Goal: Book appointment/travel/reservation

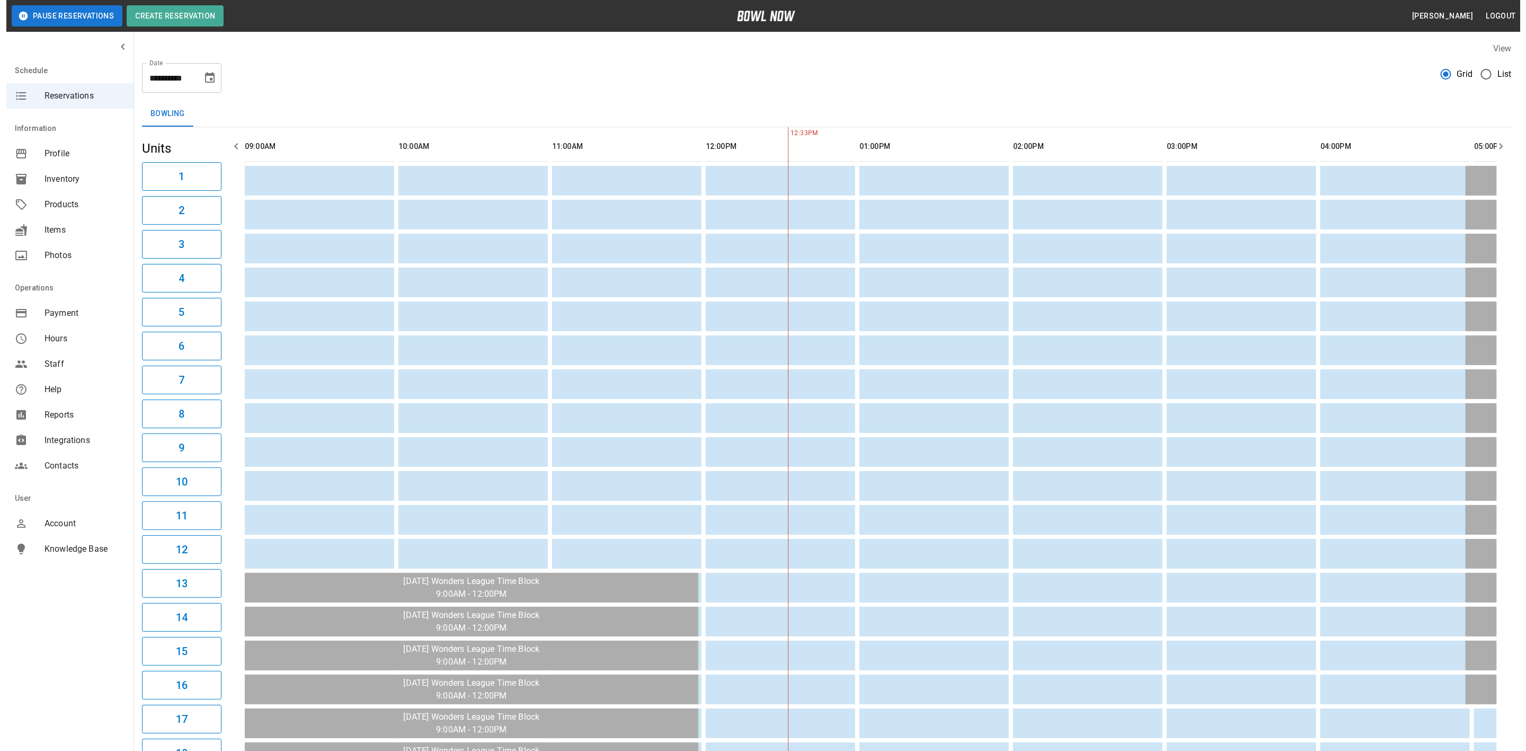
scroll to position [0, 461]
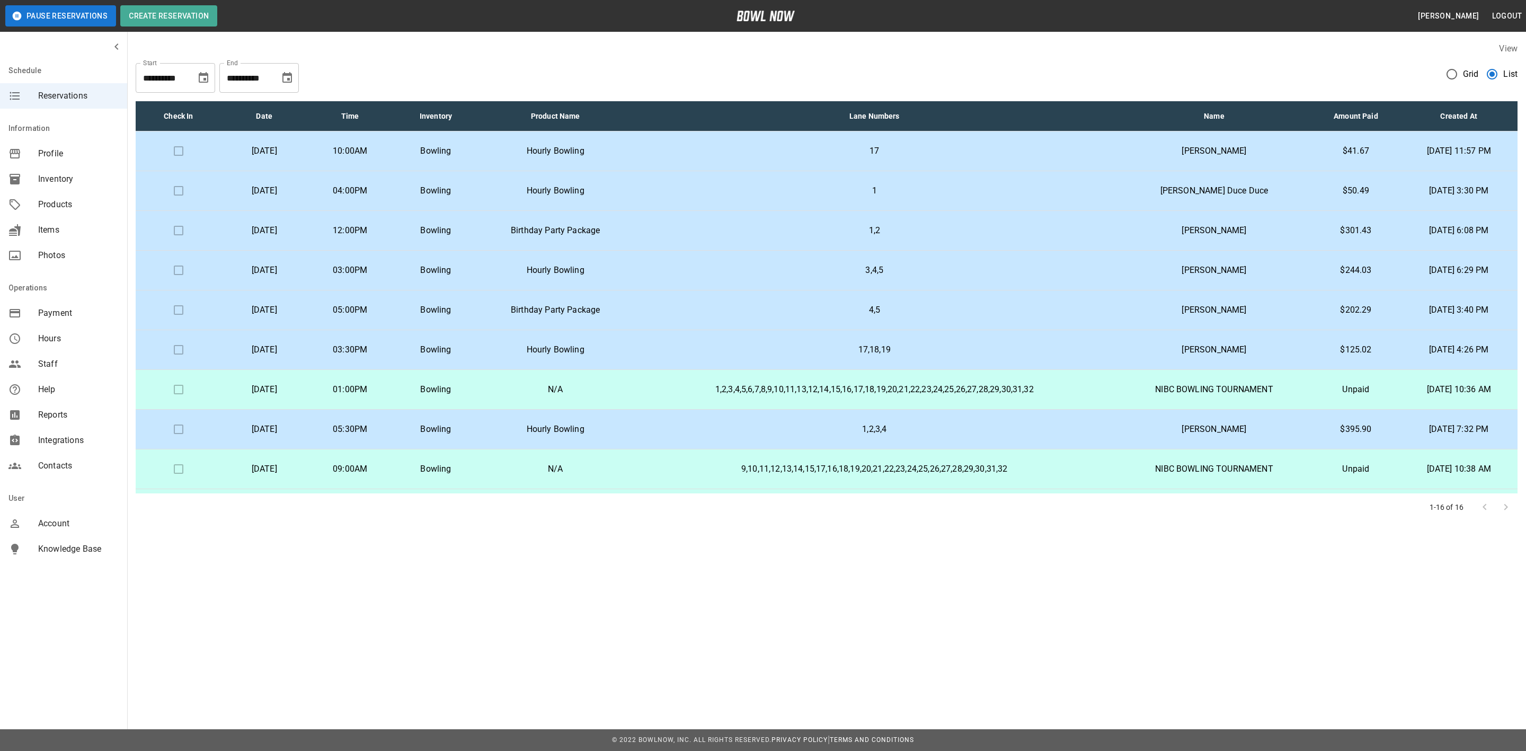
click at [632, 222] on td "Birthday Party Package" at bounding box center [555, 231] width 153 height 40
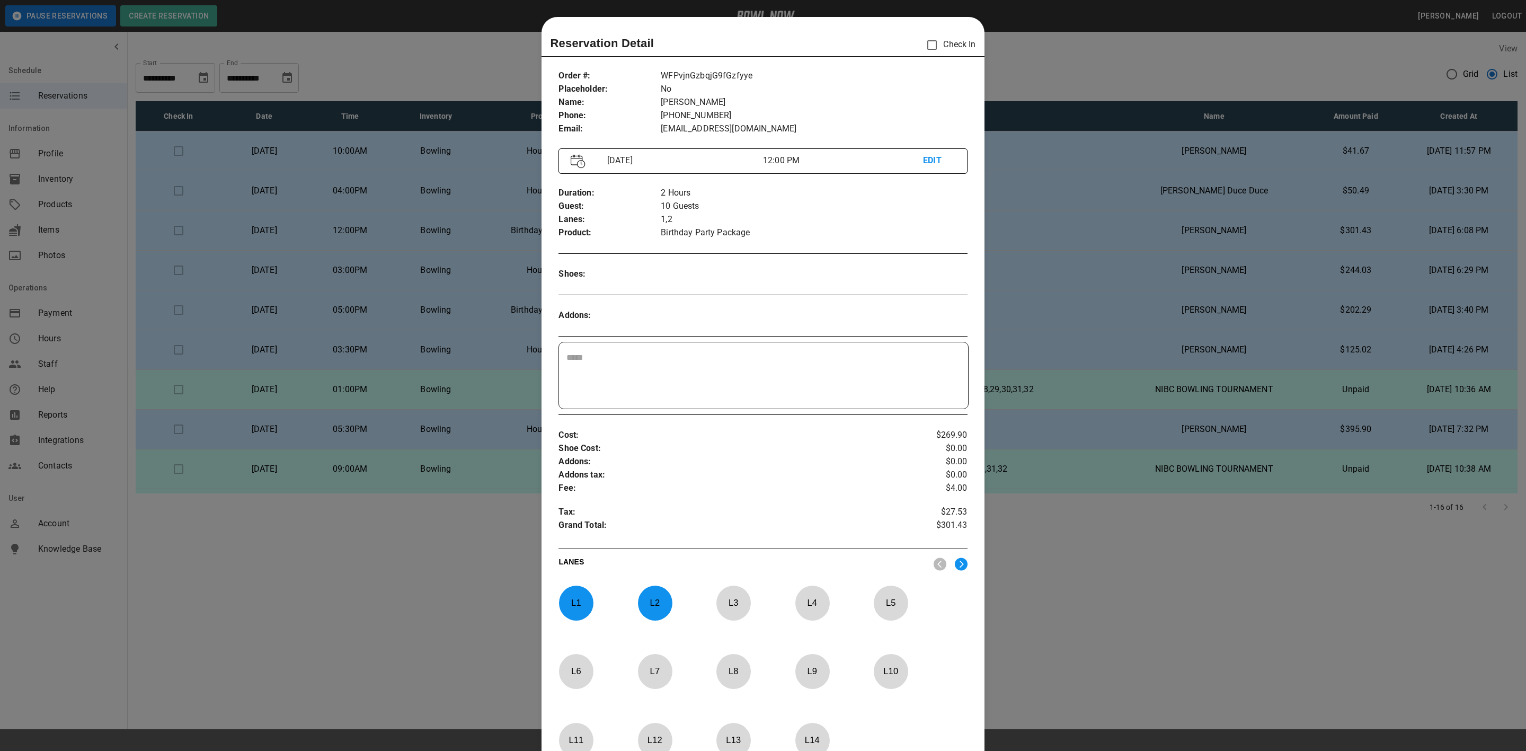
scroll to position [16, 0]
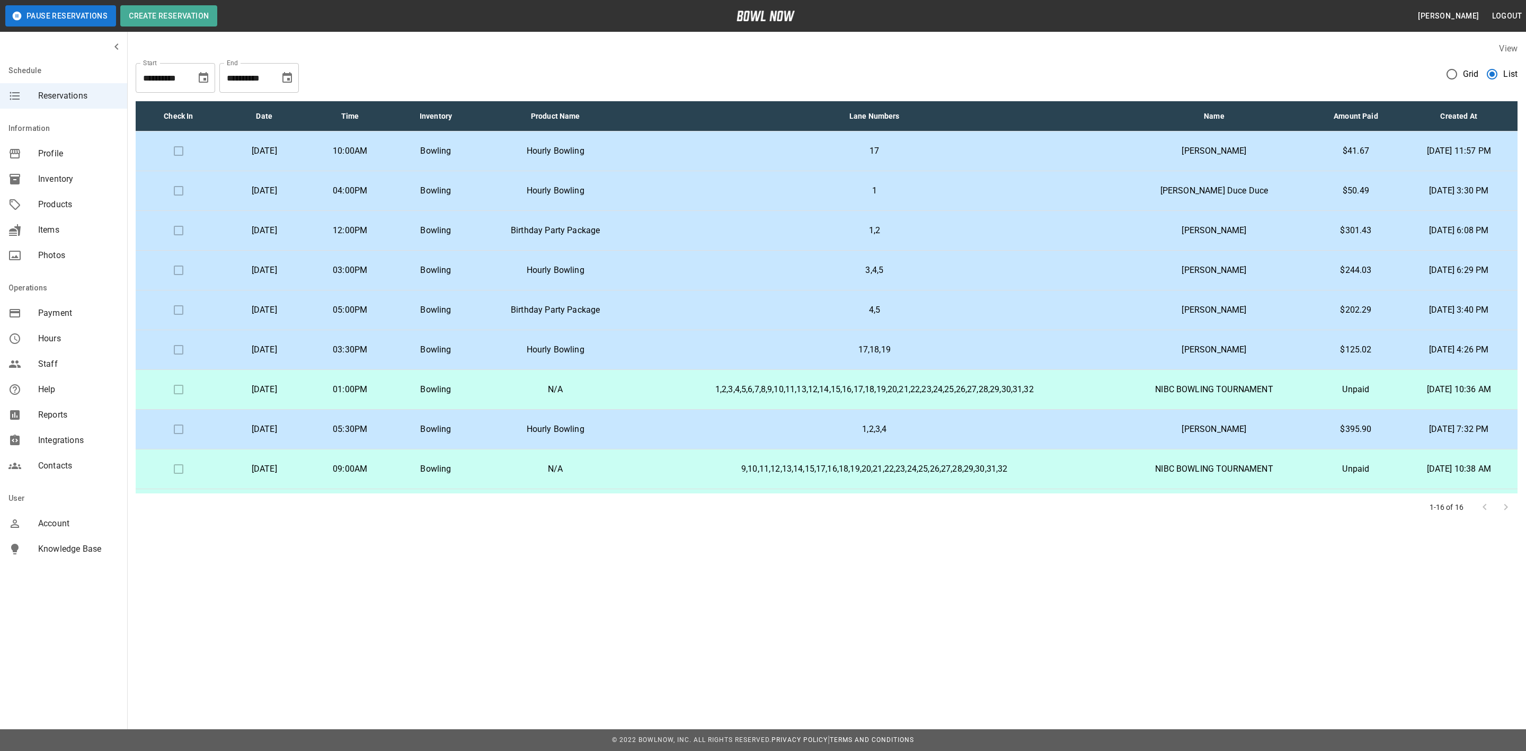
click at [675, 303] on td "4,5" at bounding box center [874, 310] width 485 height 40
click at [675, 226] on p "1,2" at bounding box center [875, 230] width 468 height 13
click at [687, 231] on p "1,2" at bounding box center [875, 230] width 468 height 13
click at [667, 309] on p "4,5" at bounding box center [875, 310] width 468 height 13
click at [632, 428] on td "Hourly Bowling" at bounding box center [555, 430] width 153 height 40
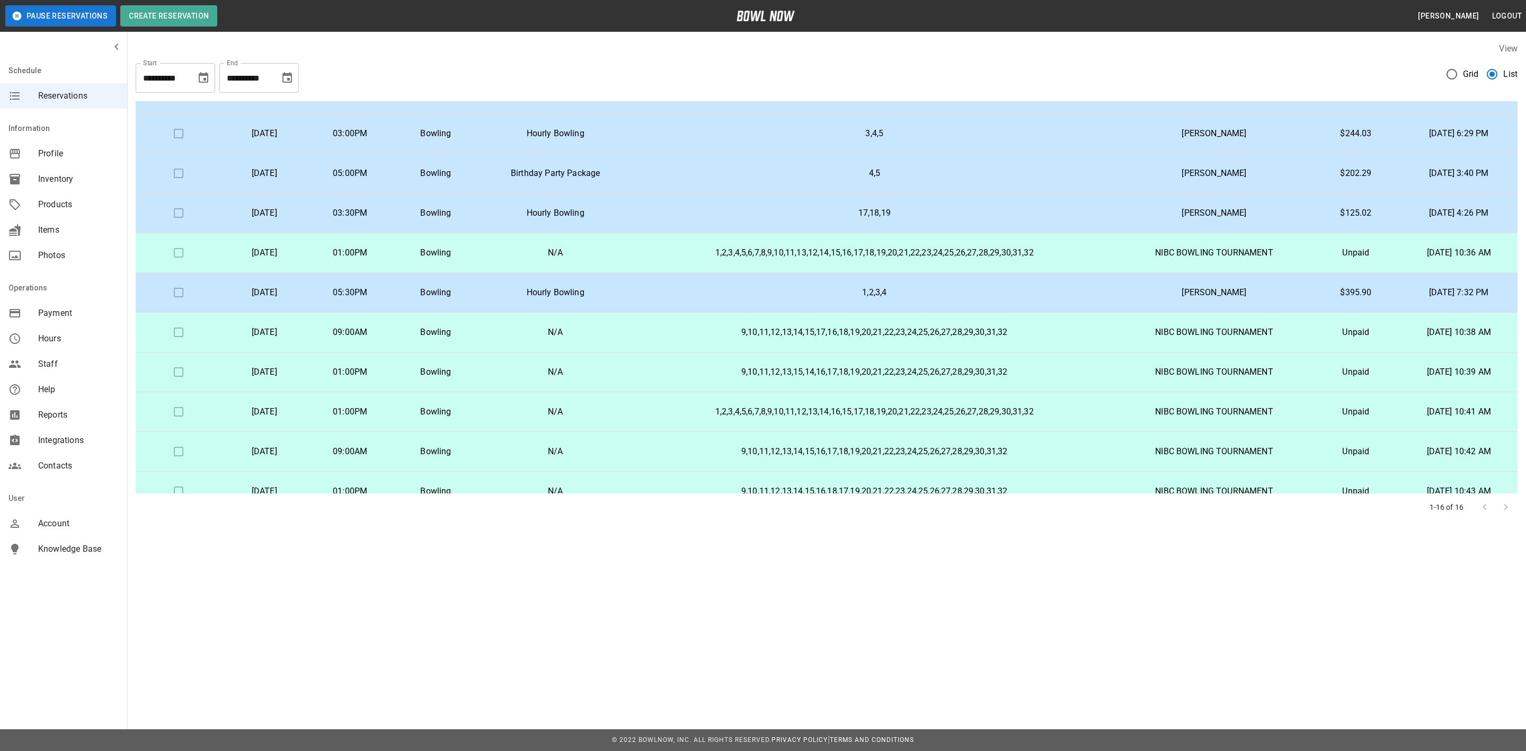
scroll to position [0, 0]
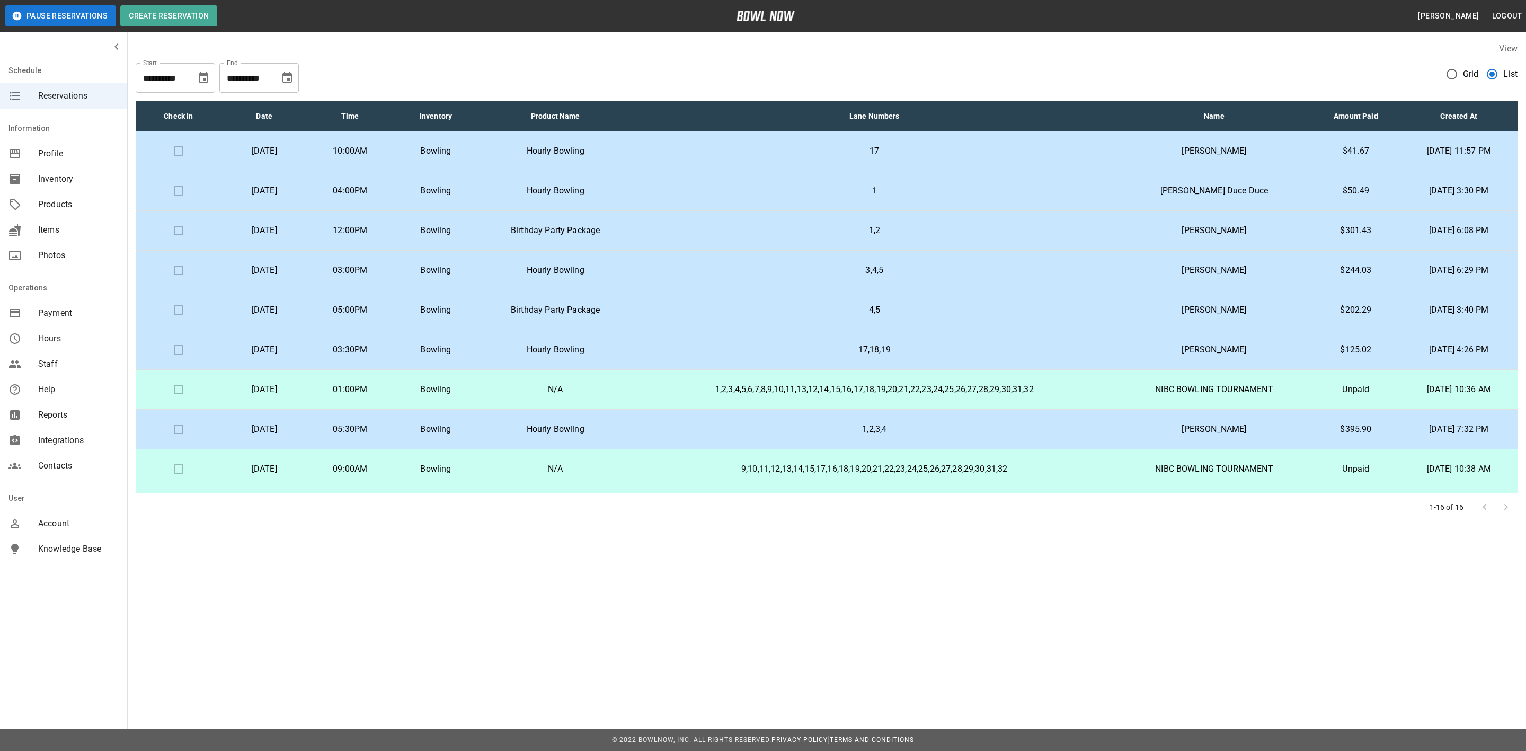
click at [293, 78] on icon "Choose date, selected date is Nov 10, 2025" at bounding box center [287, 78] width 13 height 13
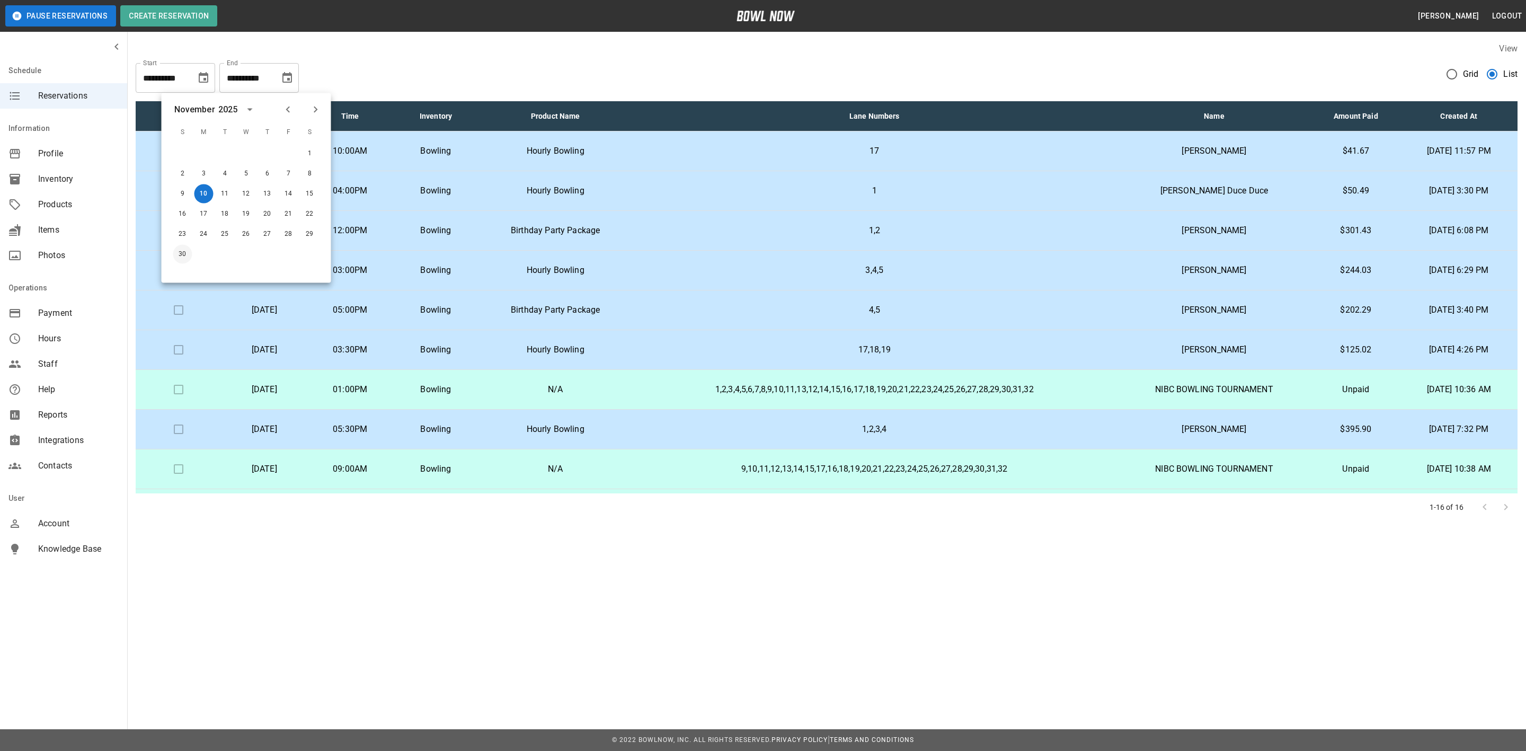
click at [180, 253] on button "30" at bounding box center [182, 254] width 19 height 19
type input "**********"
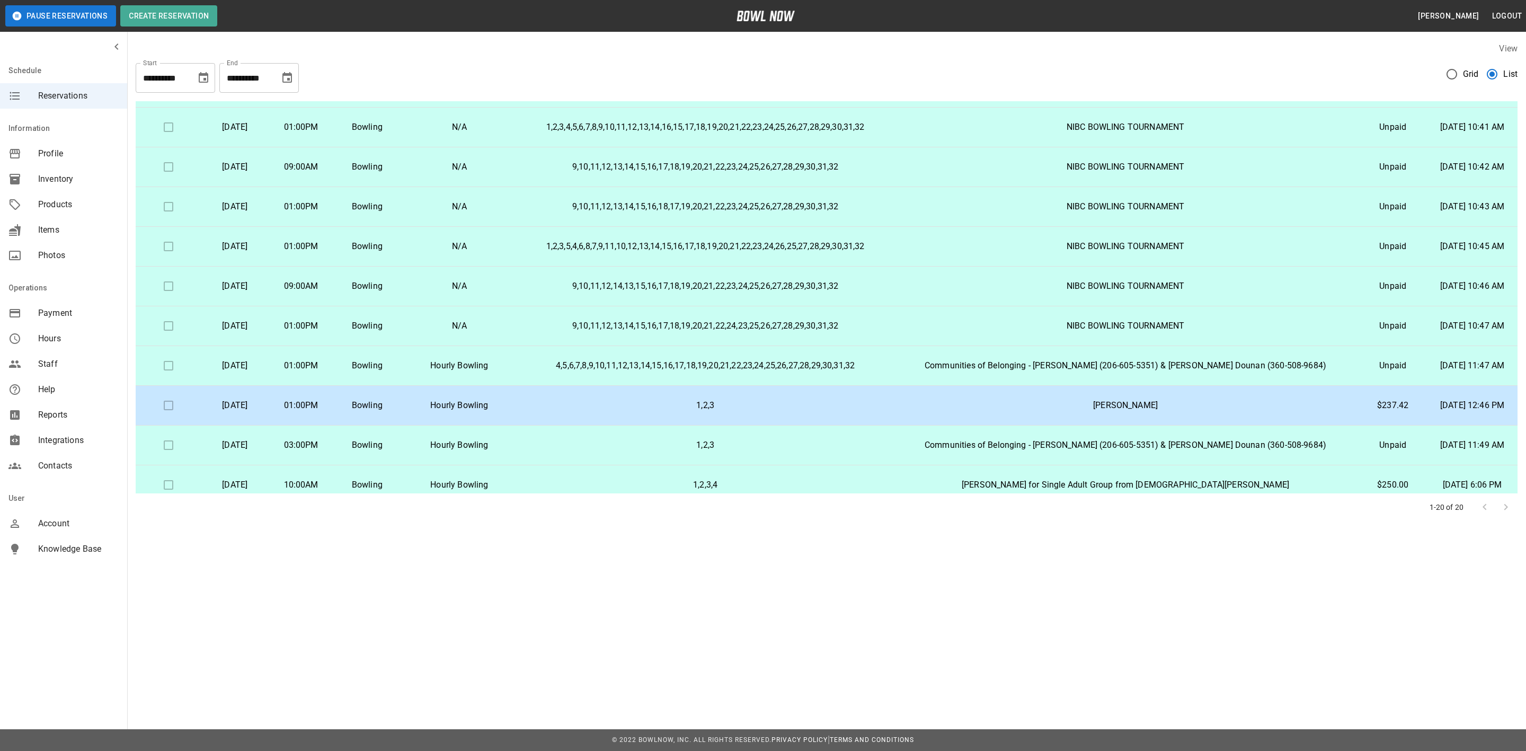
scroll to position [438, 0]
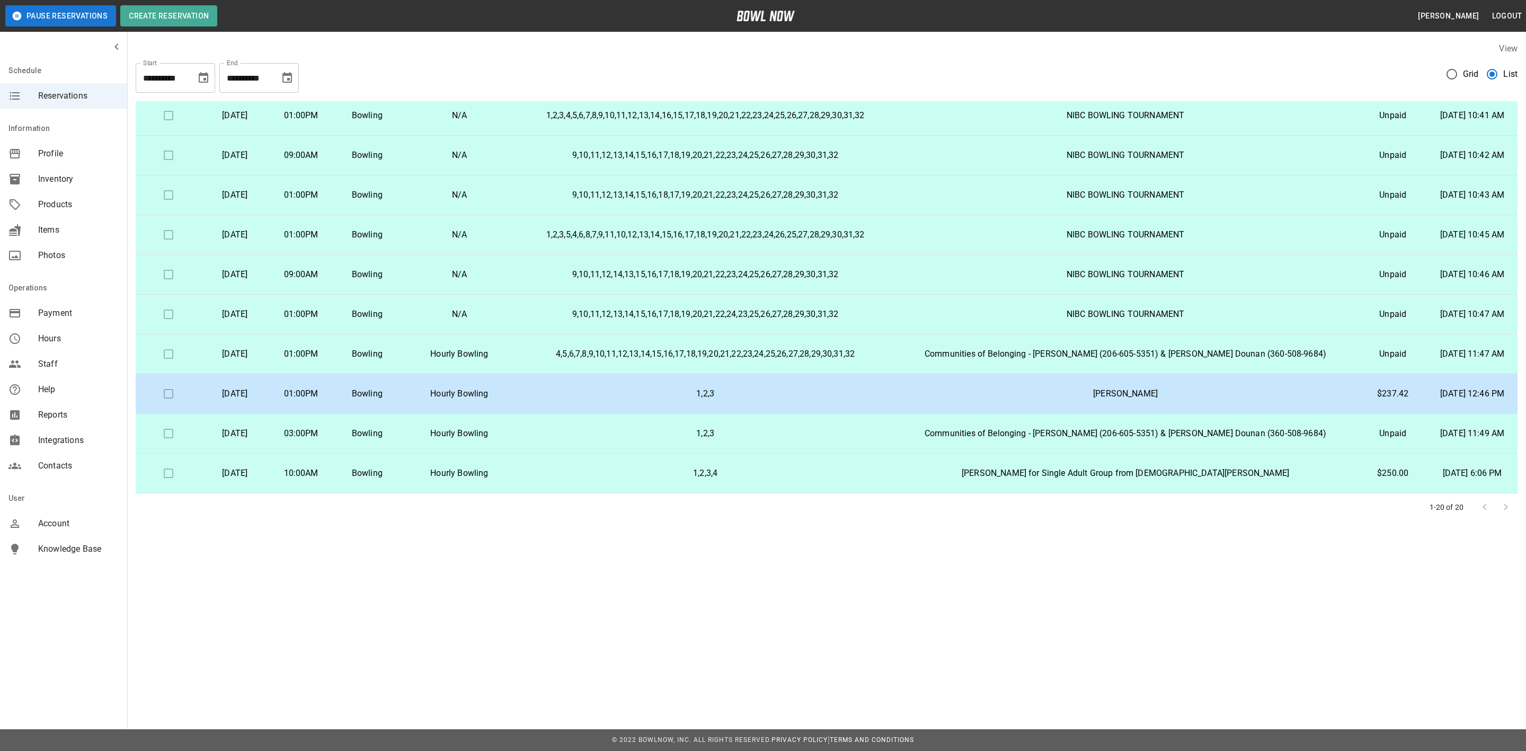
click at [672, 350] on p "4,5,6,7,8,9,10,11,12,13,14,15,16,17,18,19,20,21,22,23,24,25,26,27,28,29,30,31,32" at bounding box center [705, 354] width 357 height 13
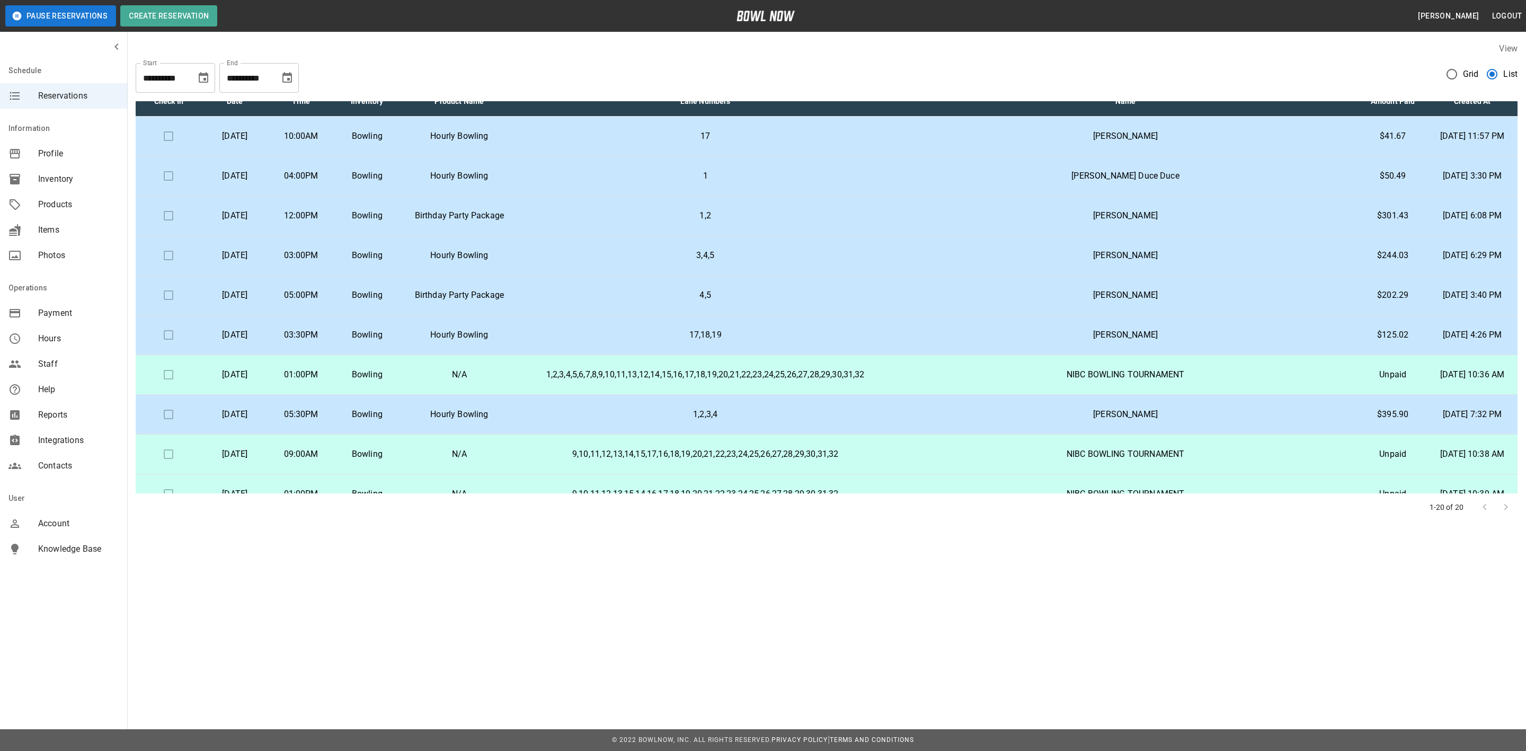
scroll to position [0, 0]
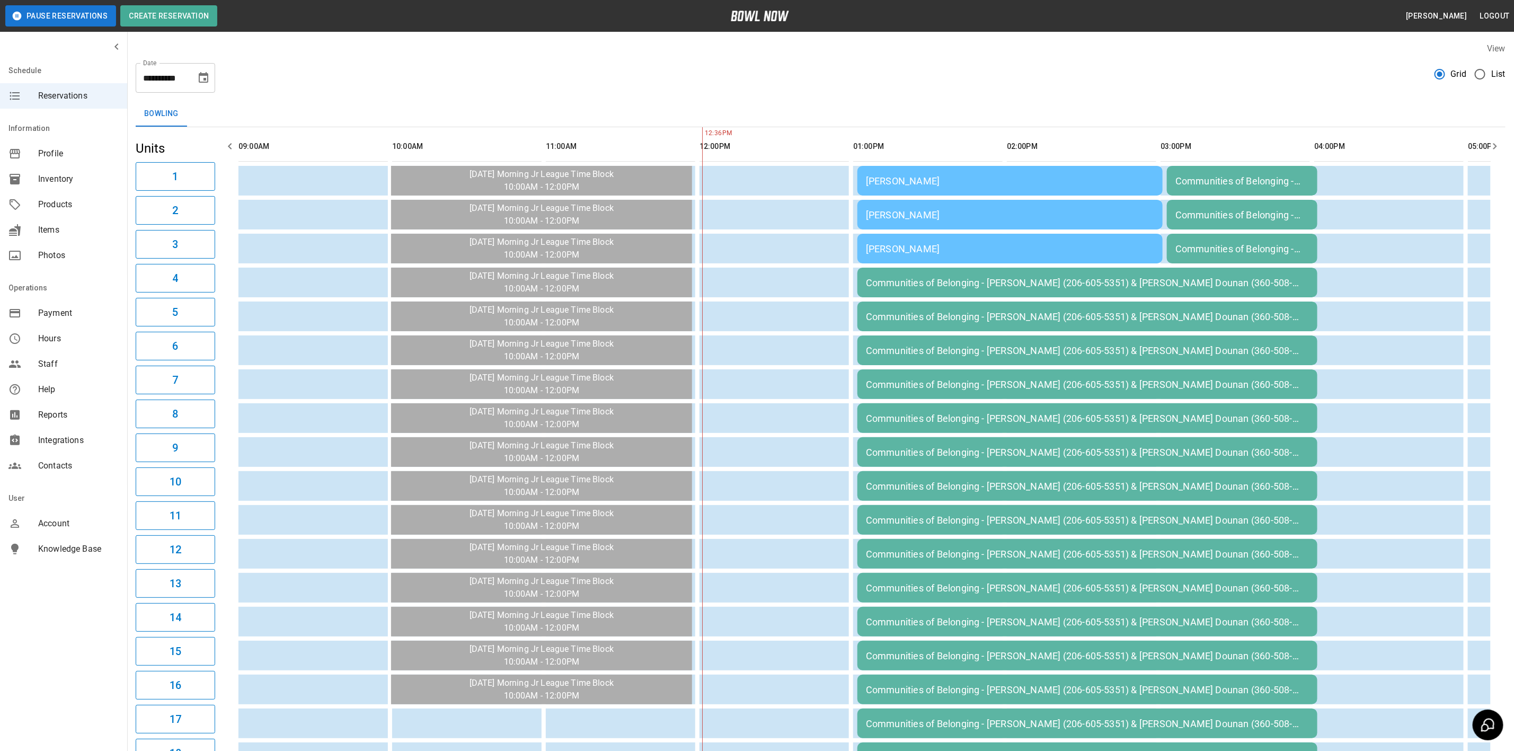
scroll to position [0, 461]
